Goal: Task Accomplishment & Management: Manage account settings

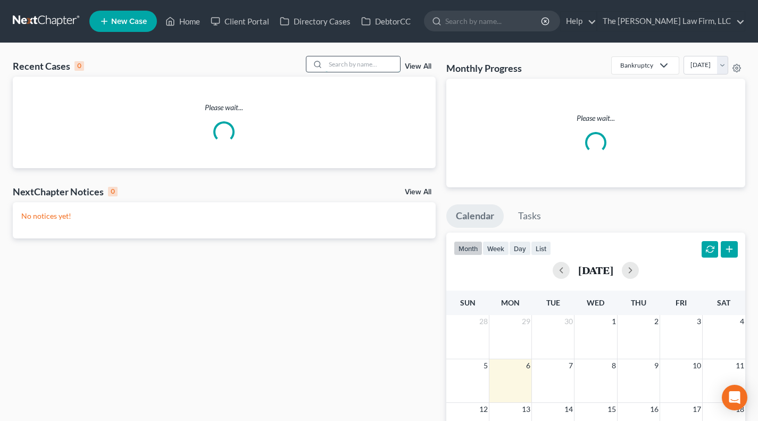
click at [378, 67] on input "search" at bounding box center [363, 63] width 75 height 15
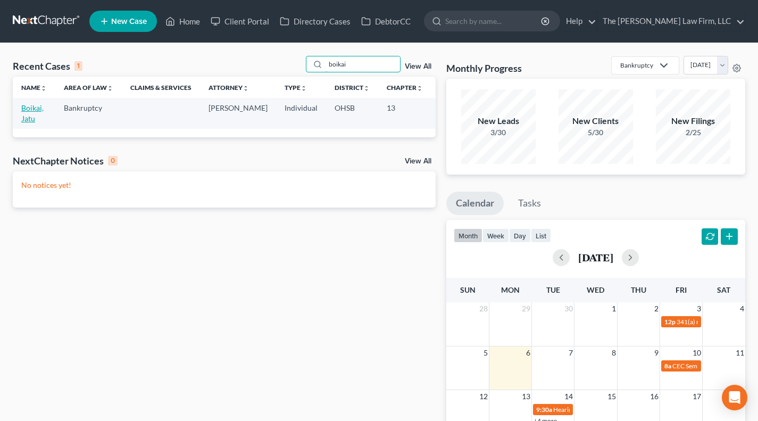
type input "boikai"
click at [24, 109] on link "Boikai, Jatu" at bounding box center [32, 113] width 22 height 20
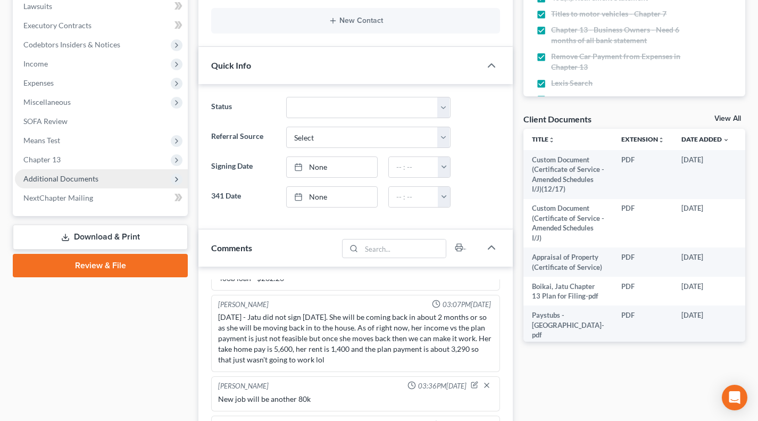
scroll to position [155, 0]
click at [75, 180] on span "Additional Documents" at bounding box center [60, 178] width 75 height 9
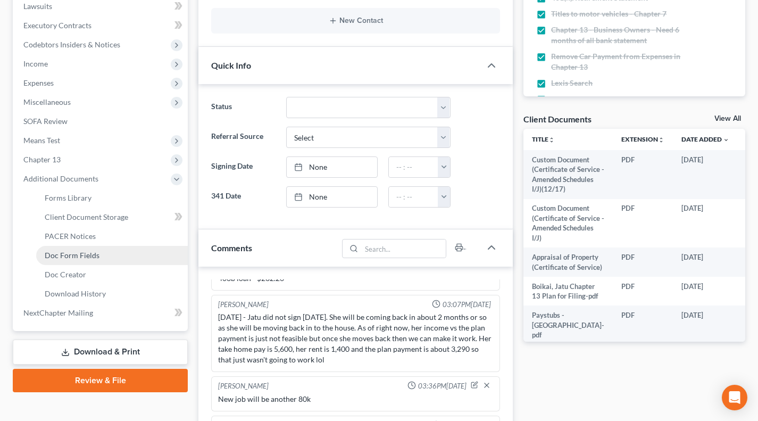
click at [77, 254] on span "Doc Form Fields" at bounding box center [72, 255] width 55 height 9
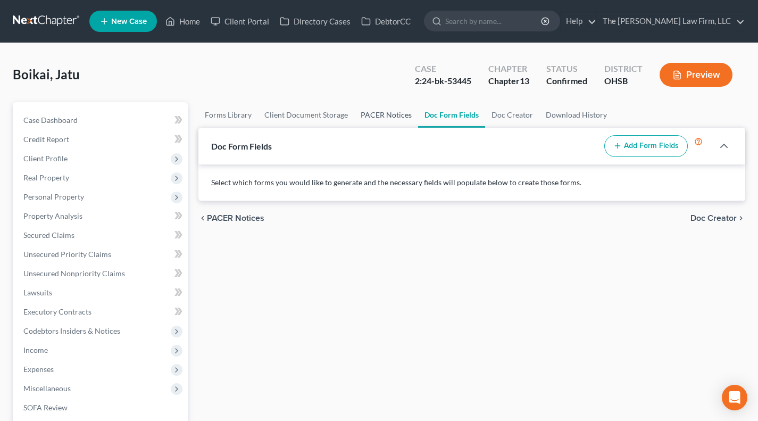
click at [384, 119] on link "PACER Notices" at bounding box center [386, 115] width 64 height 26
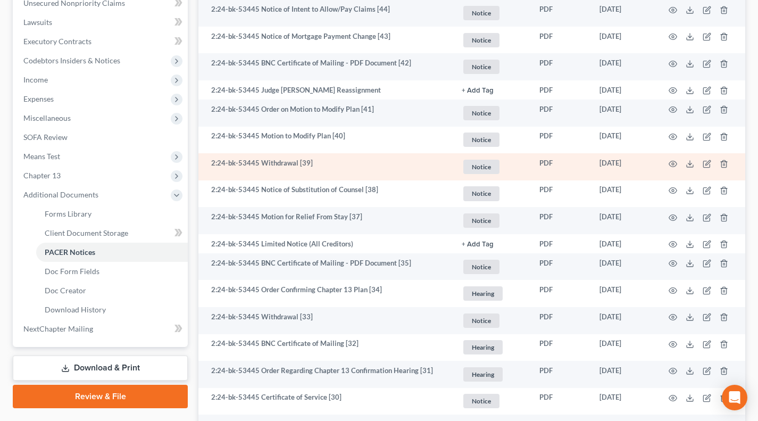
scroll to position [271, 0]
click at [673, 161] on icon "button" at bounding box center [673, 163] width 9 height 9
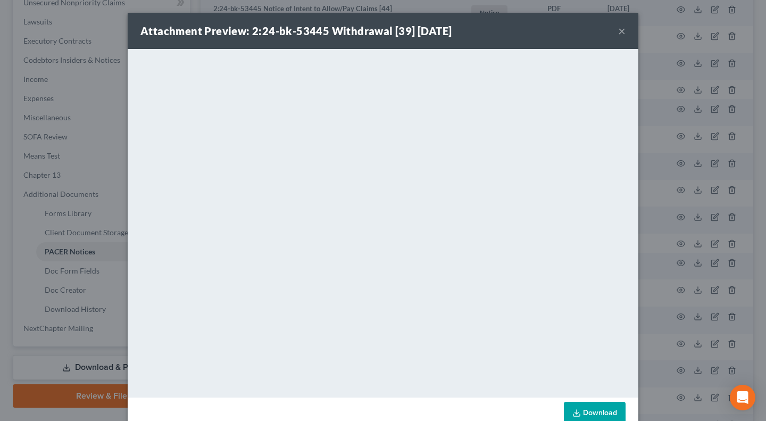
click at [618, 27] on button "×" at bounding box center [621, 30] width 7 height 13
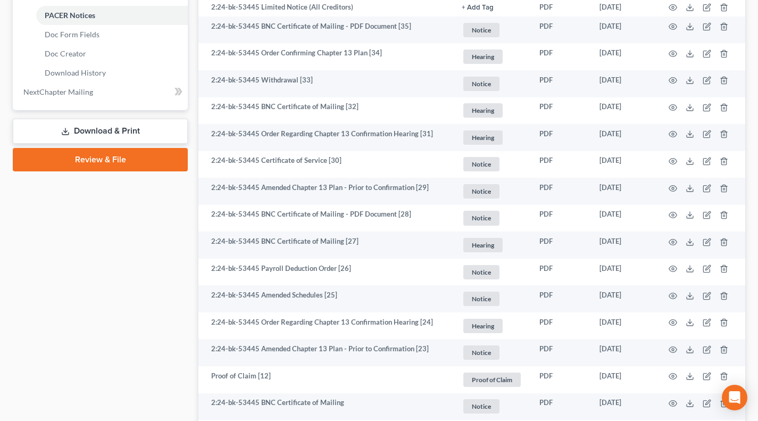
scroll to position [512, 0]
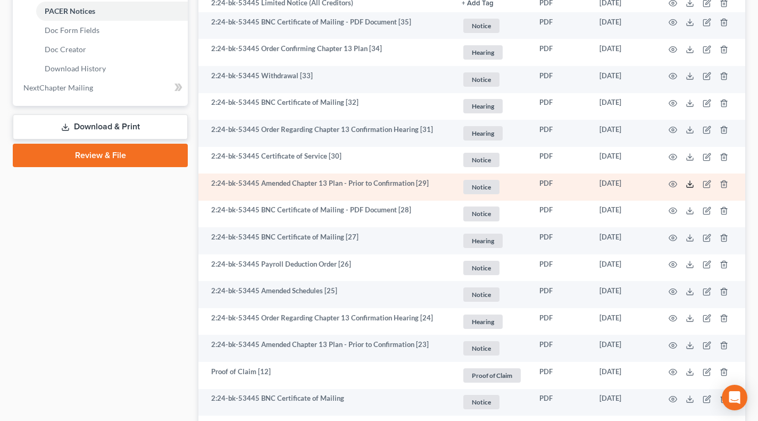
click at [694, 185] on icon at bounding box center [690, 184] width 9 height 9
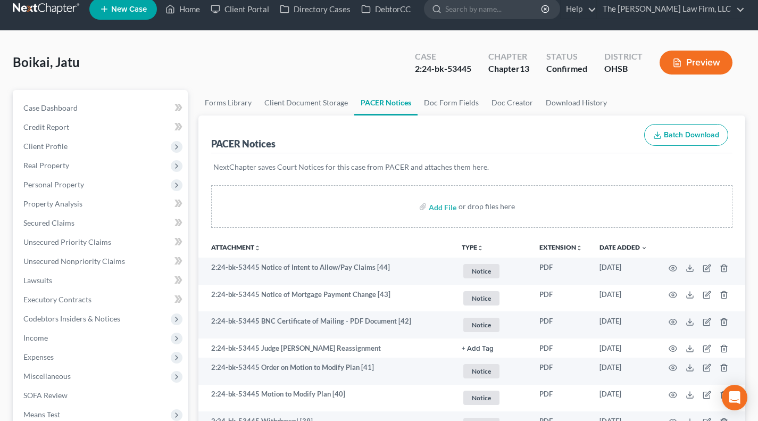
scroll to position [0, 0]
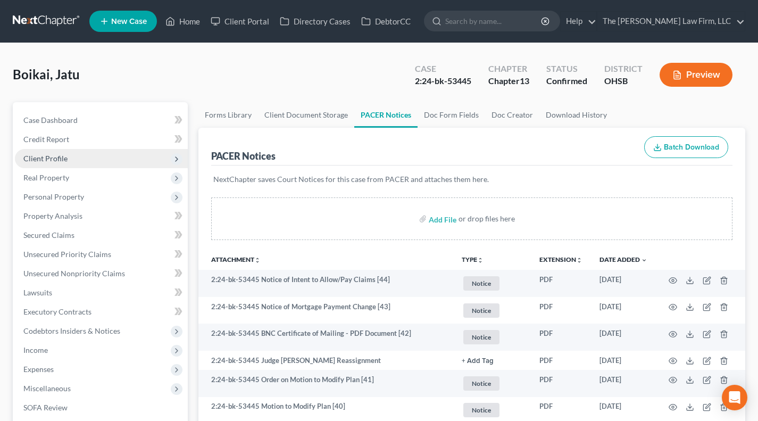
click at [70, 157] on span "Client Profile" at bounding box center [101, 158] width 173 height 19
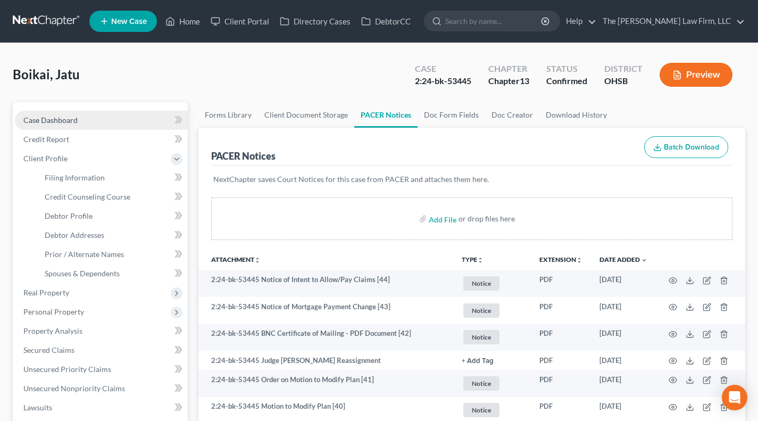
click at [81, 123] on link "Case Dashboard" at bounding box center [101, 120] width 173 height 19
select select "2"
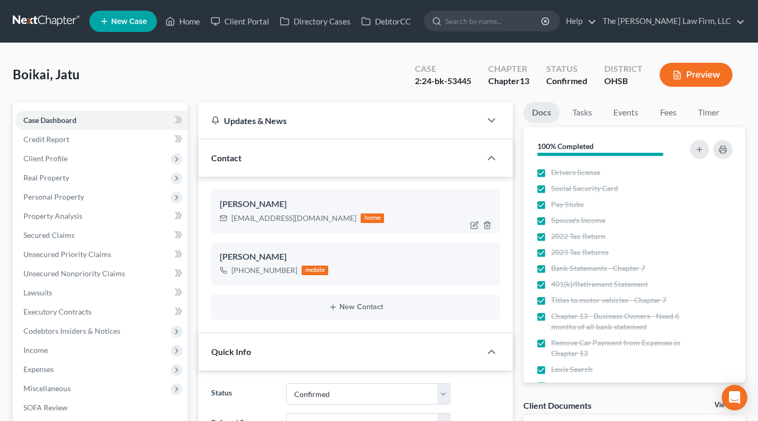
scroll to position [155, 0]
click at [73, 232] on span "Secured Claims" at bounding box center [48, 234] width 51 height 9
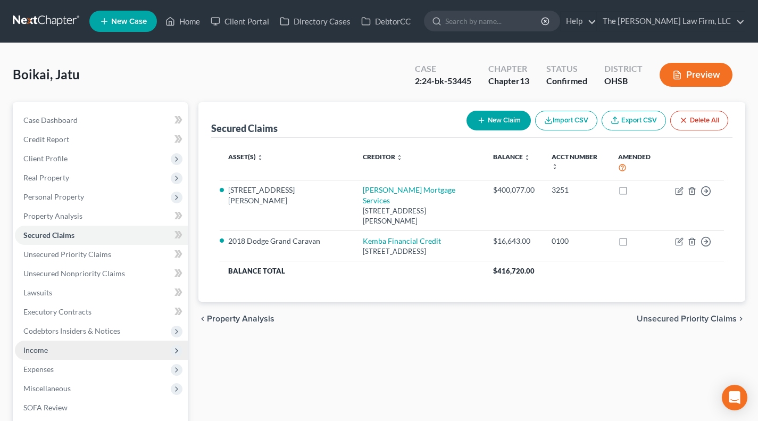
click at [35, 357] on span "Income" at bounding box center [101, 350] width 173 height 19
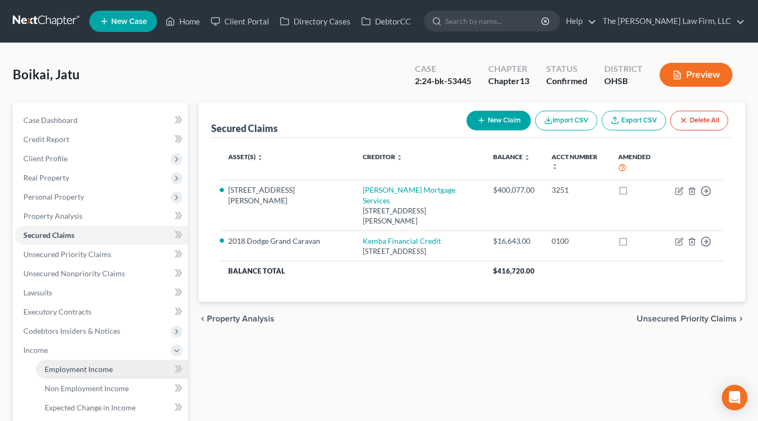
click at [73, 368] on span "Employment Income" at bounding box center [79, 369] width 68 height 9
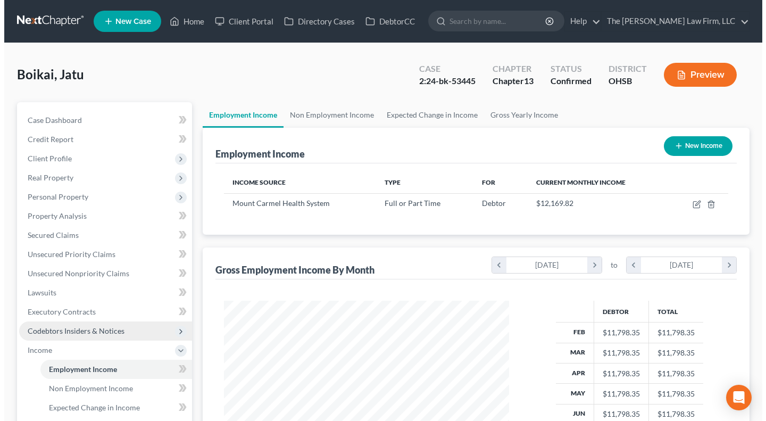
scroll to position [191, 307]
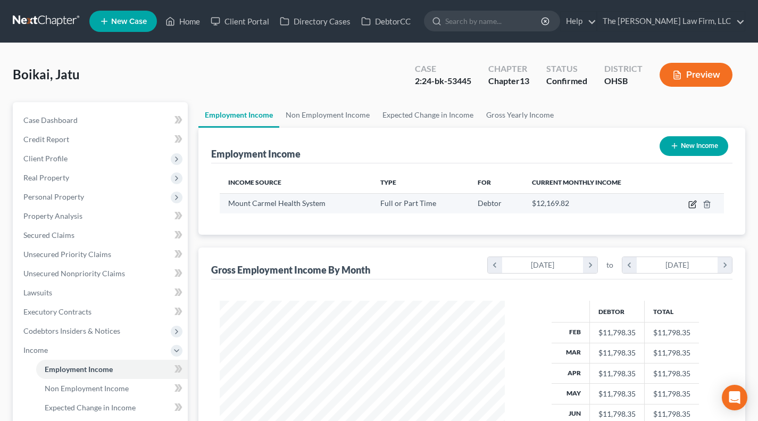
click at [691, 205] on icon "button" at bounding box center [693, 204] width 9 height 9
select select "0"
select select "36"
select select "2"
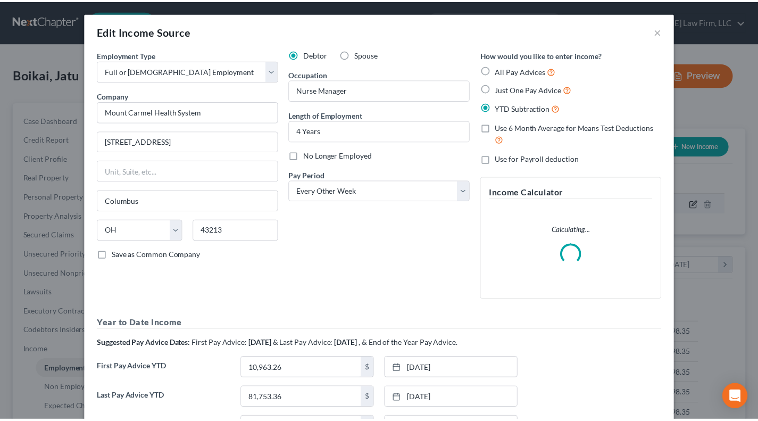
scroll to position [191, 310]
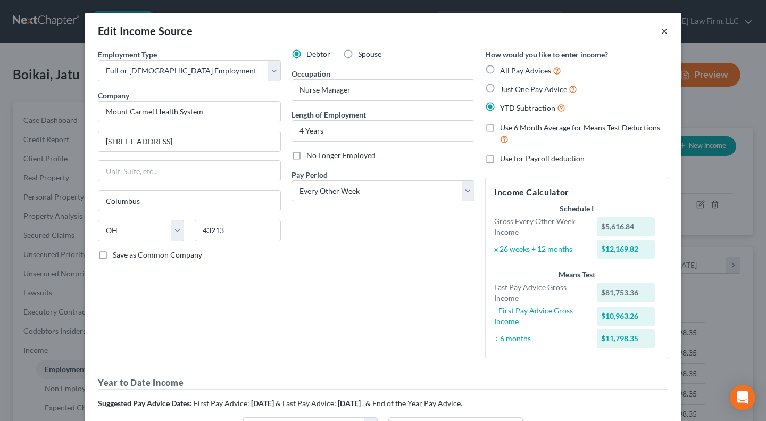
click at [661, 29] on button "×" at bounding box center [664, 30] width 7 height 13
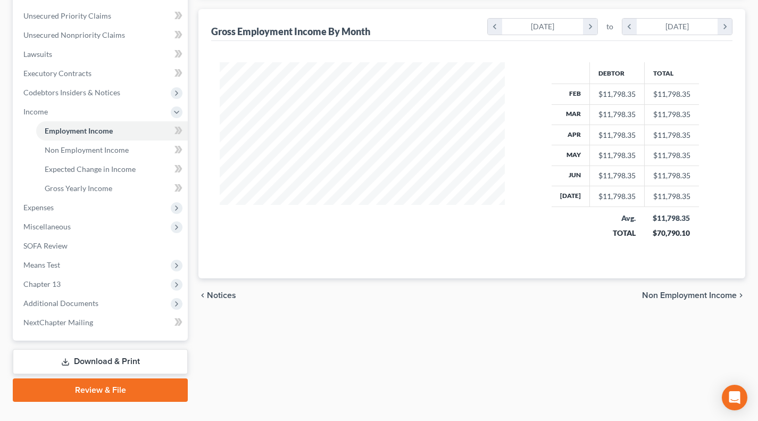
scroll to position [257, 0]
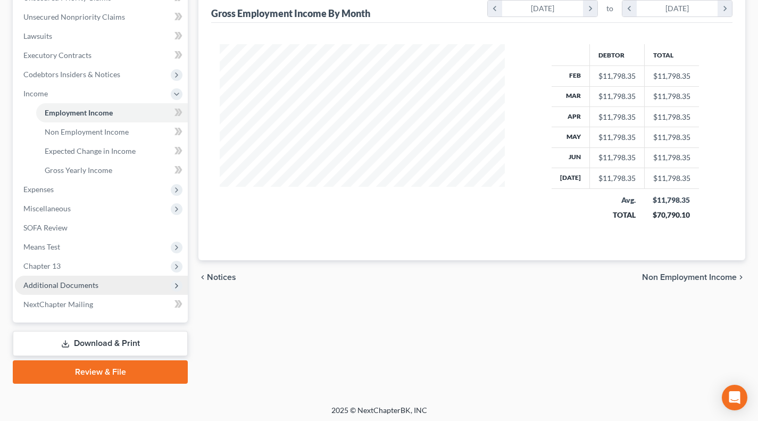
click at [117, 292] on span "Additional Documents" at bounding box center [101, 285] width 173 height 19
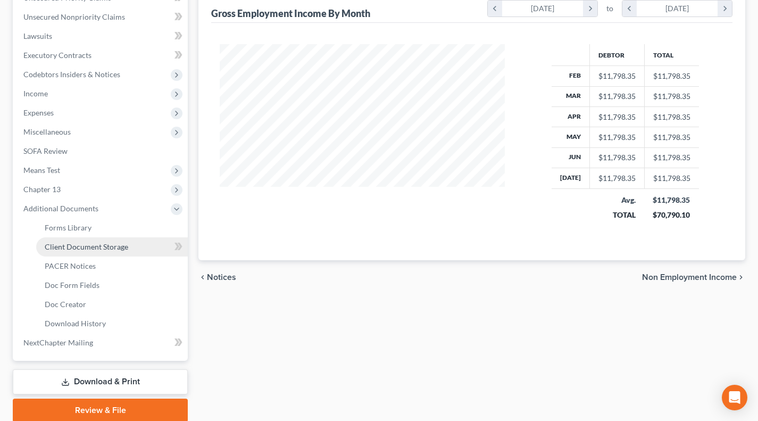
click at [122, 254] on link "Client Document Storage" at bounding box center [112, 246] width 152 height 19
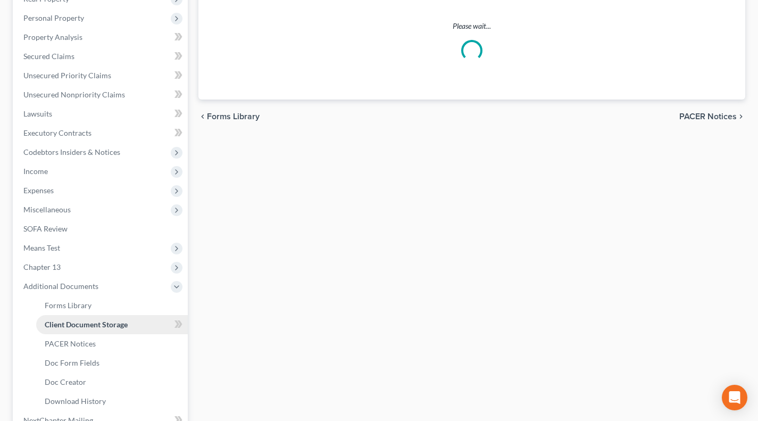
select select "7"
select select "52"
select select "61"
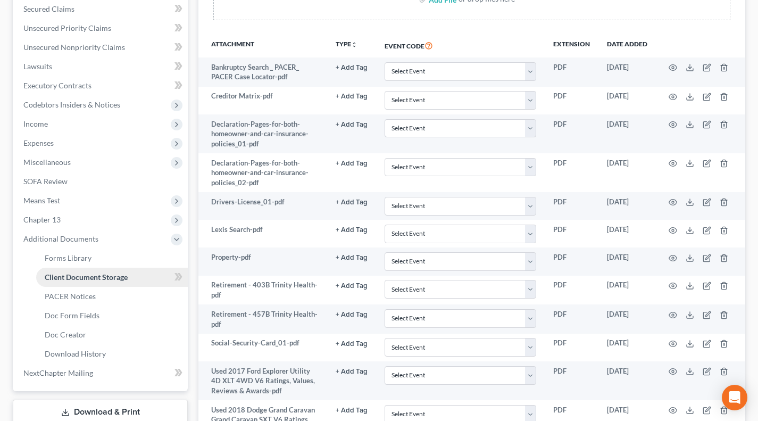
scroll to position [224, 0]
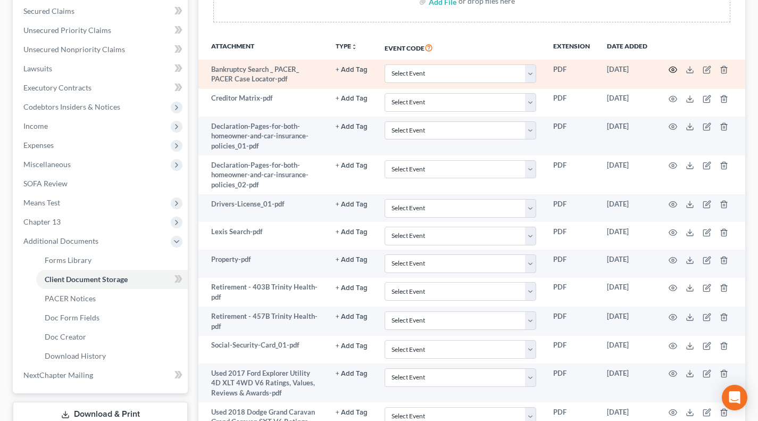
click at [673, 69] on icon "button" at bounding box center [673, 69] width 9 height 9
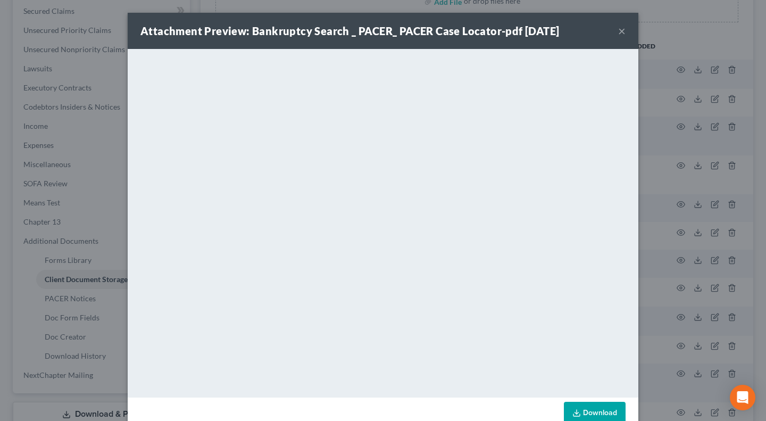
click at [738, 218] on div "Attachment Preview: Bankruptcy Search _ PACER_ PACER Case Locator-pdf [DATE] × …" at bounding box center [383, 210] width 766 height 421
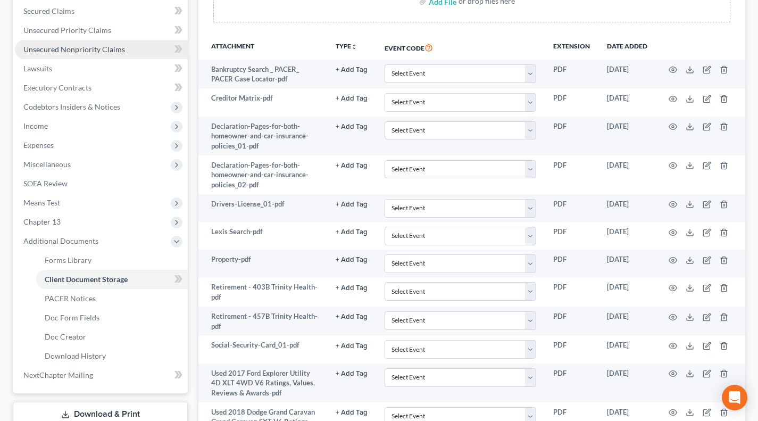
click at [102, 57] on link "Unsecured Nonpriority Claims" at bounding box center [101, 49] width 173 height 19
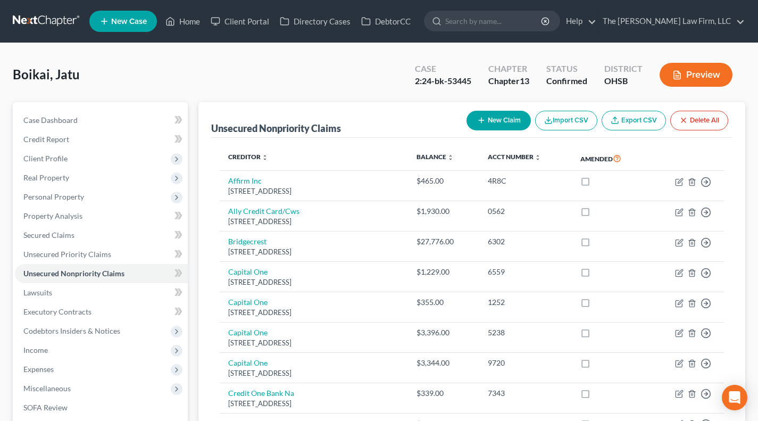
click at [245, 129] on div "Unsecured Nonpriority Claims" at bounding box center [276, 128] width 130 height 13
click at [274, 129] on div "Unsecured Nonpriority Claims" at bounding box center [276, 128] width 130 height 13
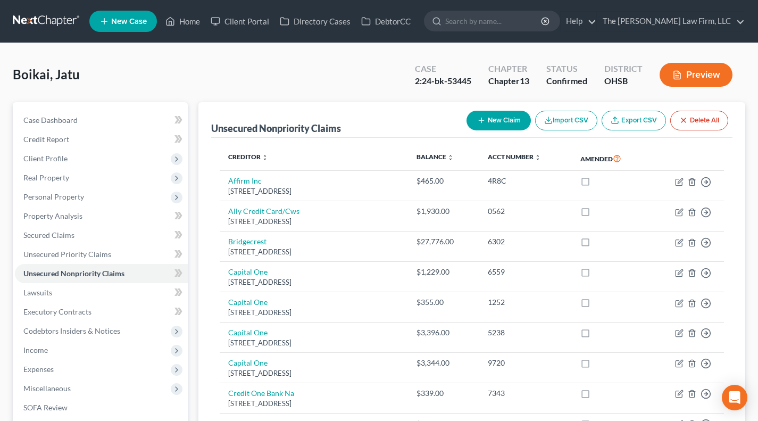
click at [298, 100] on div "Boikai, Jatu Upgraded Case 2:24-bk-53445 Chapter Chapter 13 Status Confirmed [G…" at bounding box center [379, 79] width 733 height 46
click at [329, 131] on div "Unsecured Nonpriority Claims" at bounding box center [276, 128] width 130 height 13
click at [327, 108] on div "Unsecured Nonpriority Claims New Claim Import CSV Export CSV Delete All" at bounding box center [472, 120] width 522 height 36
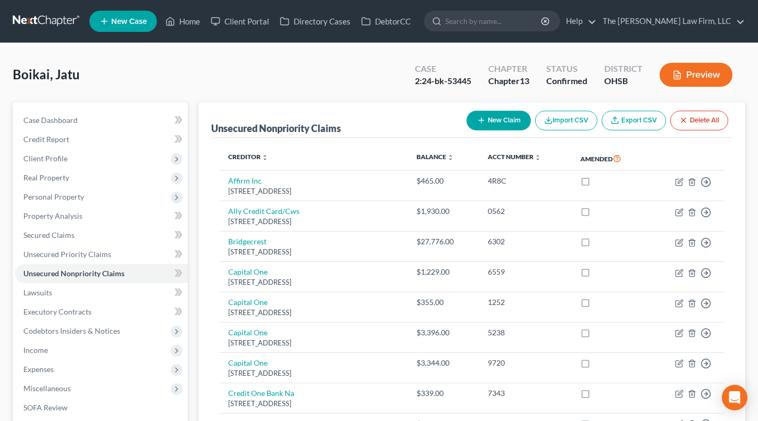
click at [326, 125] on div "Unsecured Nonpriority Claims" at bounding box center [276, 128] width 130 height 13
click at [361, 122] on div "Unsecured Nonpriority Claims New Claim Import CSV Export CSV Delete All" at bounding box center [472, 120] width 522 height 36
click at [293, 127] on div "Unsecured Nonpriority Claims" at bounding box center [276, 128] width 130 height 13
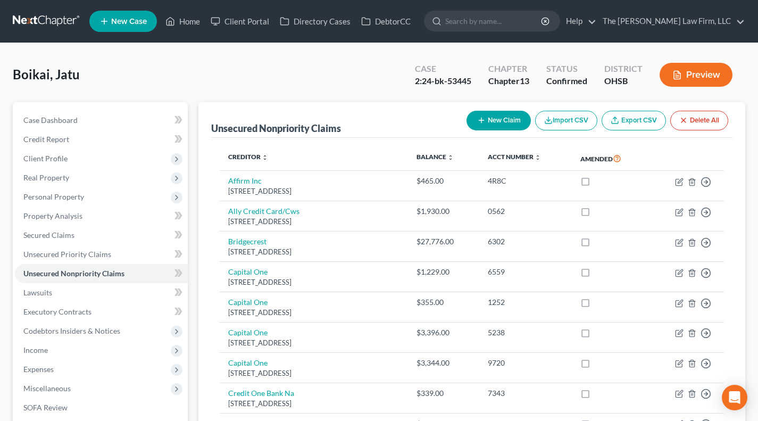
click at [336, 130] on div "Unsecured Nonpriority Claims" at bounding box center [276, 128] width 130 height 13
click at [292, 131] on div "Unsecured Nonpriority Claims" at bounding box center [276, 128] width 130 height 13
click at [240, 130] on div "Unsecured Nonpriority Claims" at bounding box center [276, 128] width 130 height 13
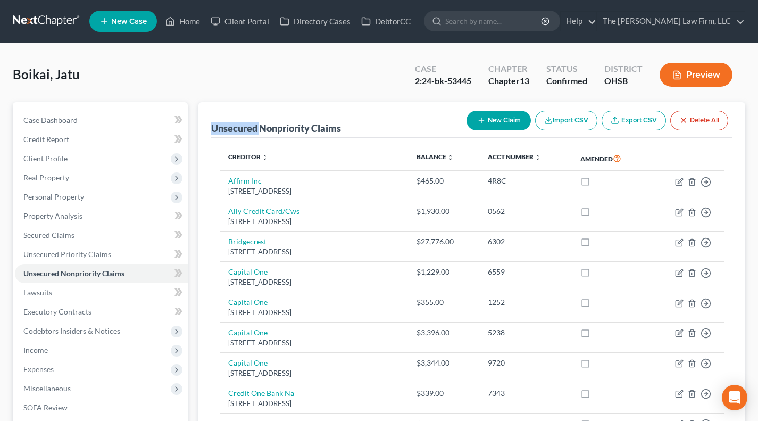
click at [240, 130] on div "Unsecured Nonpriority Claims" at bounding box center [276, 128] width 130 height 13
click at [292, 105] on div "Unsecured Nonpriority Claims New Claim Import CSV Export CSV Delete All" at bounding box center [472, 120] width 522 height 36
